Goal: Transaction & Acquisition: Subscribe to service/newsletter

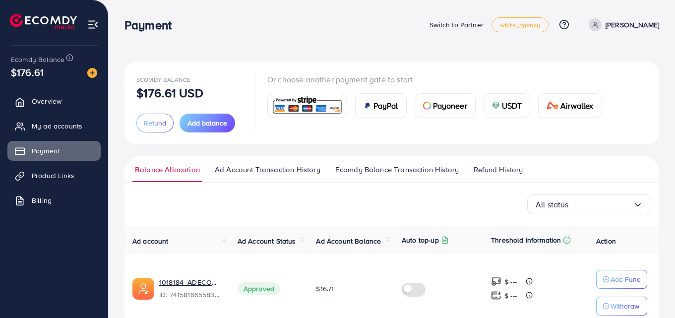
scroll to position [496, 0]
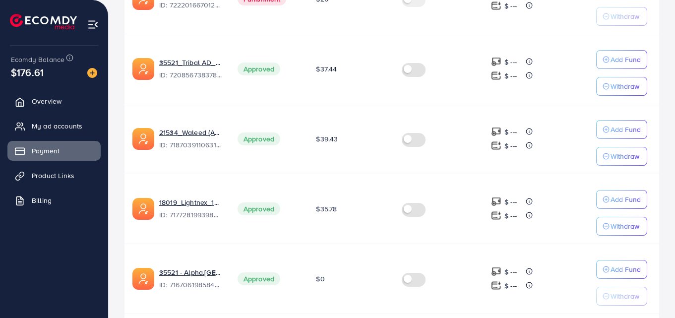
scroll to position [446, 0]
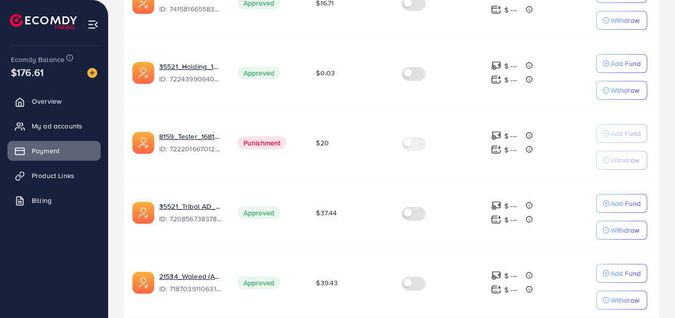
scroll to position [446, 0]
